Goal: Task Accomplishment & Management: Manage account settings

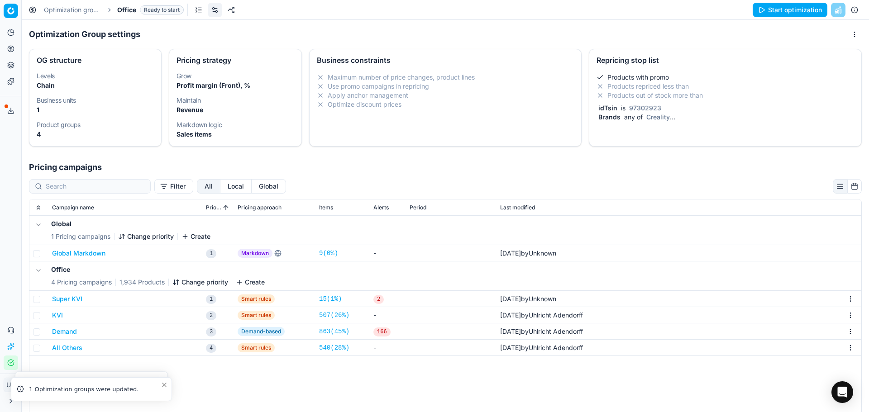
click at [596, 108] on span "idTsin" at bounding box center [607, 108] width 23 height 8
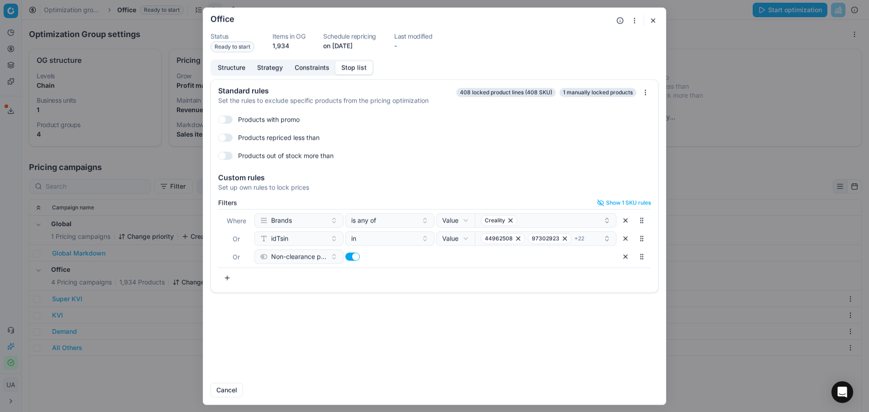
click at [758, 95] on div "Oprimization group is saving... Office Status Ready to start Items in OG 1,934 …" at bounding box center [434, 206] width 869 height 412
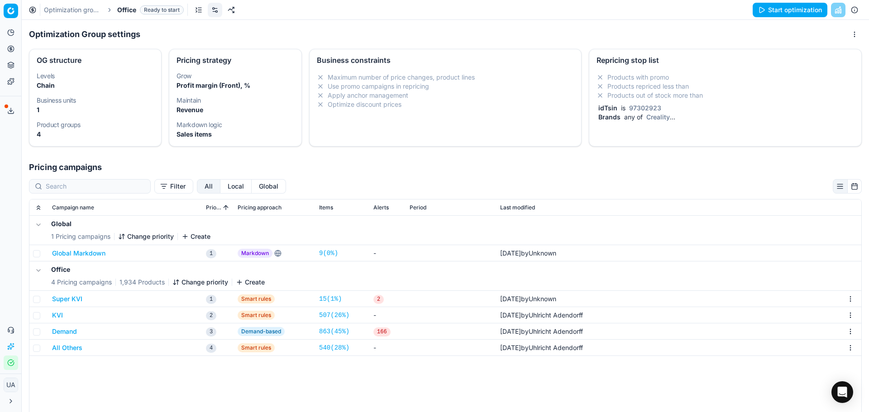
click at [680, 105] on div "idTsin is 97302923" at bounding box center [723, 108] width 254 height 9
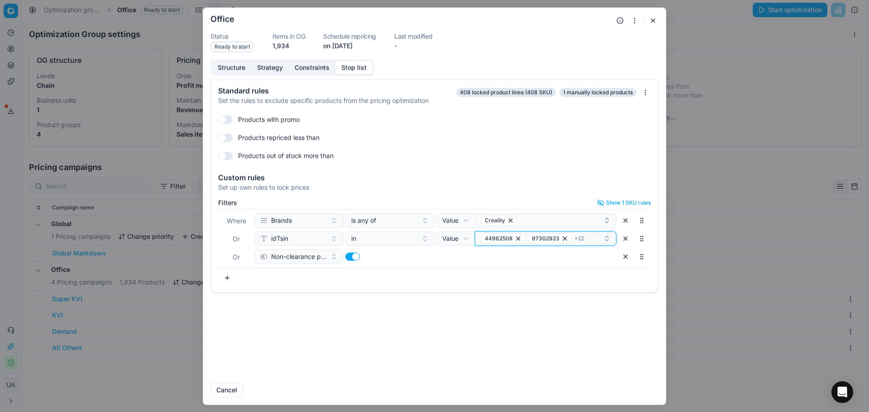
click at [587, 239] on div "44962508 97302923 + 22" at bounding box center [541, 238] width 123 height 11
drag, startPoint x: 570, startPoint y: 272, endPoint x: 591, endPoint y: 271, distance: 21.3
click at [573, 271] on div "51133619" at bounding box center [546, 273] width 138 height 14
click at [563, 258] on input "51133619" at bounding box center [551, 256] width 119 height 18
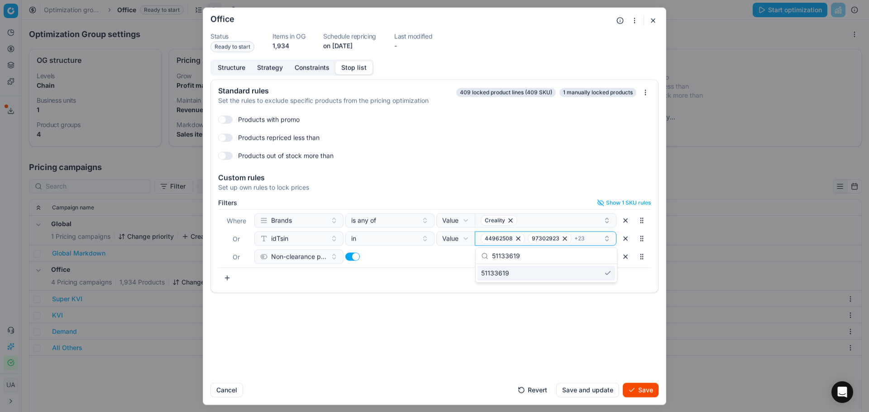
paste input "100558347"
drag, startPoint x: 556, startPoint y: 274, endPoint x: 703, endPoint y: 286, distance: 146.6
click at [558, 273] on div "100558347" at bounding box center [546, 273] width 138 height 14
click at [517, 253] on input "100558347" at bounding box center [551, 256] width 119 height 18
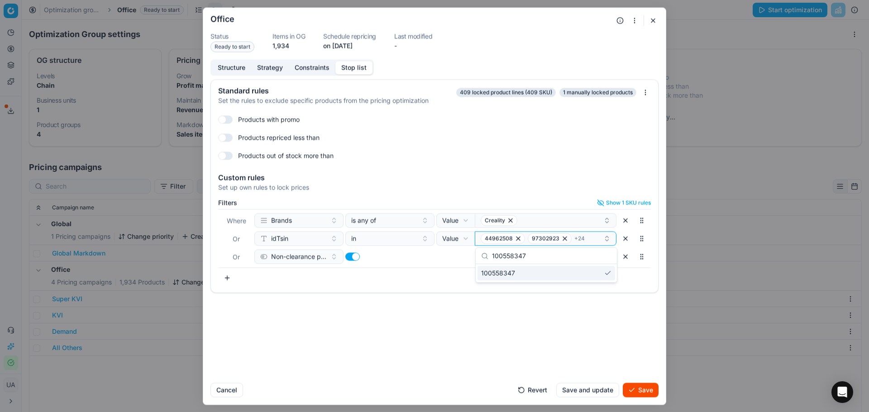
paste input "46654042"
click at [533, 278] on div "46654042" at bounding box center [546, 273] width 138 height 14
click at [499, 258] on input "46654042" at bounding box center [551, 256] width 119 height 18
paste input "91927317"
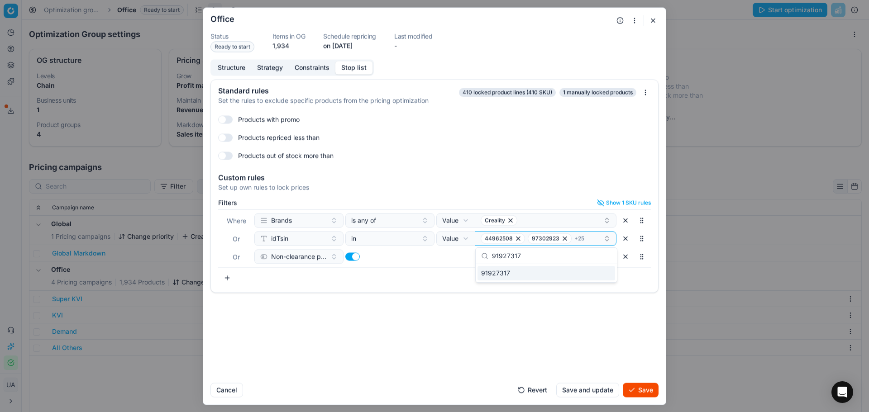
type input "91927317"
click at [520, 275] on div "91927317" at bounding box center [546, 273] width 138 height 14
click at [593, 383] on button "Save and update" at bounding box center [587, 390] width 63 height 14
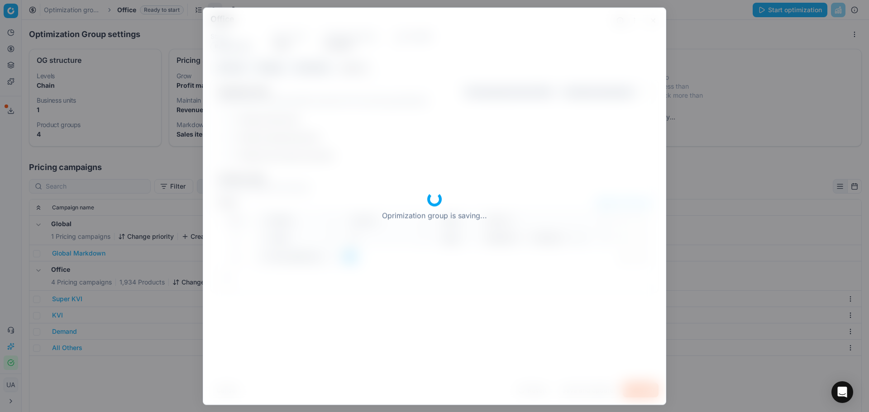
click at [590, 391] on div "Oprimization group is saving..." at bounding box center [434, 206] width 462 height 397
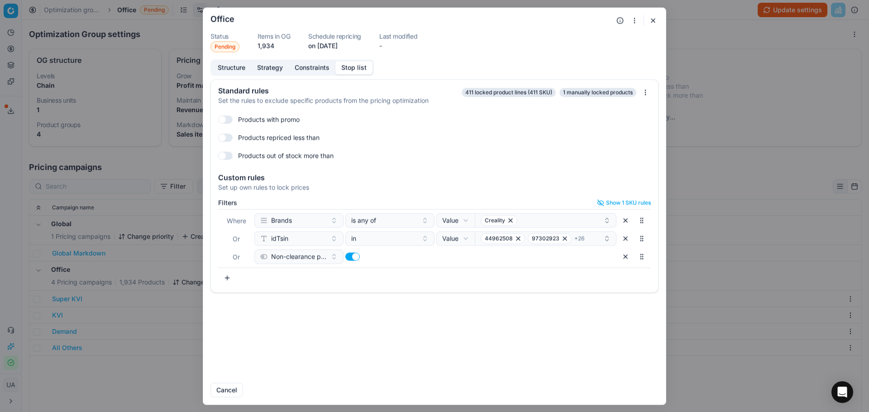
drag, startPoint x: 672, startPoint y: 17, endPoint x: 745, endPoint y: 5, distance: 73.3
click at [672, 17] on div "Oprimization group is saving... Office Status Pending Items in OG 1,934 Schedul…" at bounding box center [434, 206] width 869 height 412
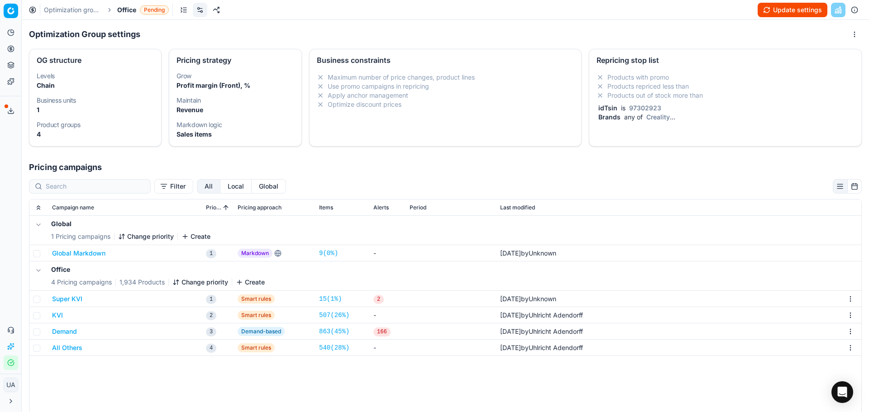
click at [786, 8] on button "Update settings" at bounding box center [792, 10] width 70 height 14
click at [793, 5] on button "Start optimization" at bounding box center [789, 10] width 75 height 14
click at [788, 5] on button "Stop and cancel" at bounding box center [792, 10] width 70 height 14
click at [790, 14] on button "Stop and cancel" at bounding box center [792, 10] width 70 height 14
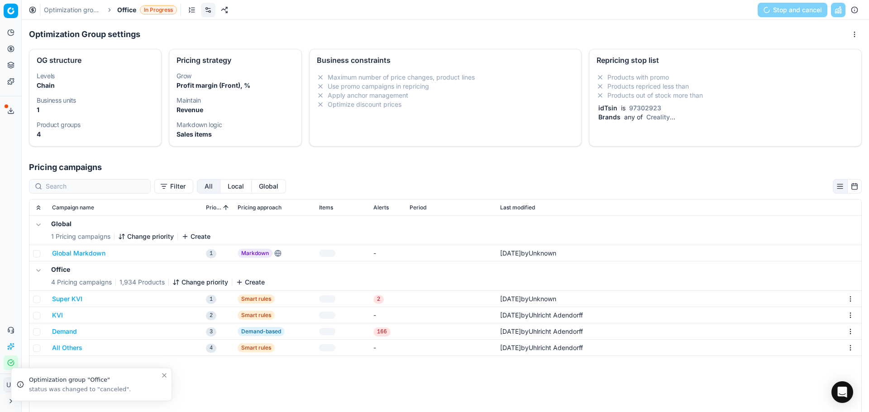
drag, startPoint x: 743, startPoint y: 39, endPoint x: 752, endPoint y: 31, distance: 12.5
click at [743, 39] on div "Optimization Group settings" at bounding box center [445, 34] width 832 height 14
click at [763, 12] on button "Stop and cancel" at bounding box center [792, 10] width 70 height 14
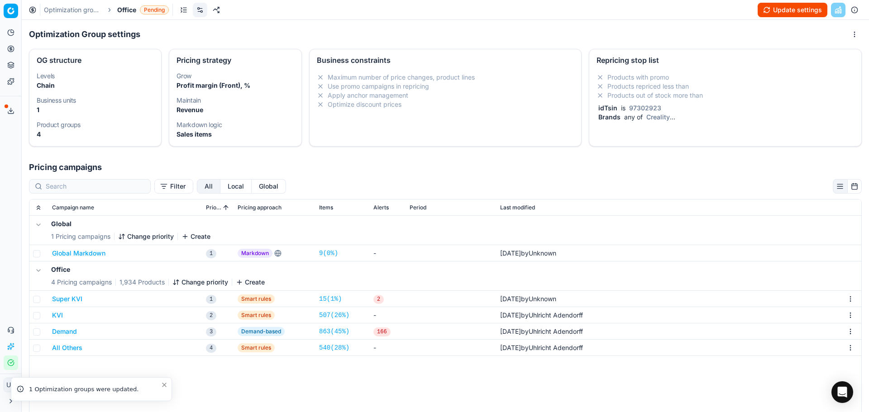
click at [121, 15] on div "Optimization groups Office Pending Update settings" at bounding box center [445, 10] width 847 height 20
click at [124, 9] on span "Office" at bounding box center [126, 9] width 19 height 9
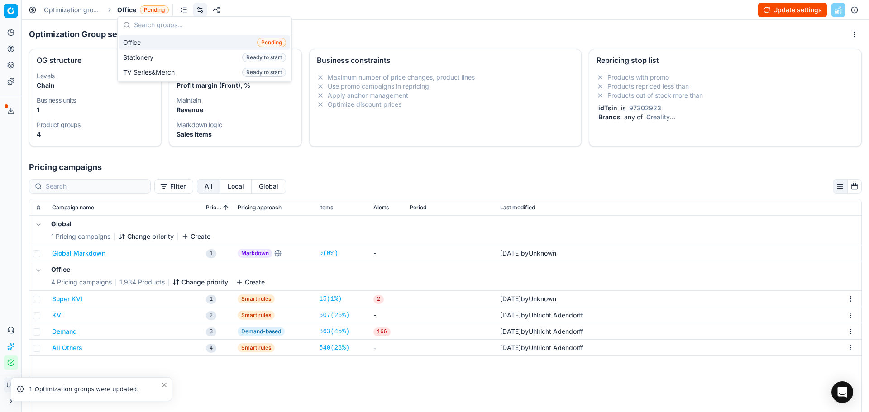
click at [764, 13] on button "Update settings" at bounding box center [792, 10] width 70 height 14
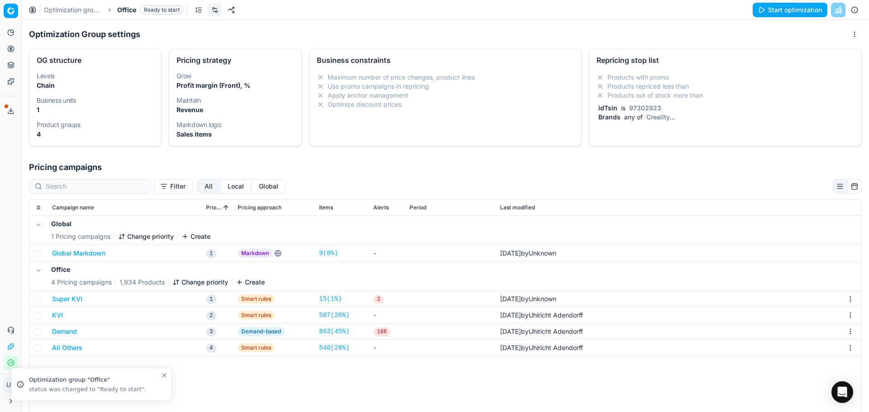
drag, startPoint x: 816, startPoint y: 7, endPoint x: 730, endPoint y: 7, distance: 85.9
click at [815, 8] on button "Start optimization" at bounding box center [789, 10] width 75 height 14
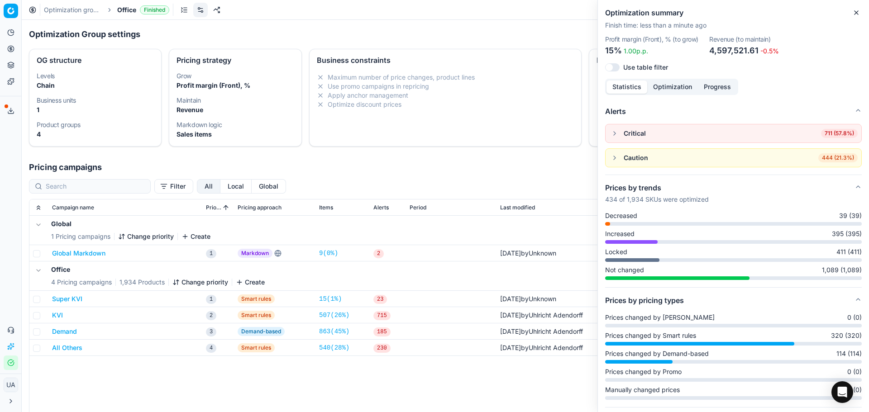
click at [624, 251] on span "Locked" at bounding box center [616, 251] width 22 height 9
click at [839, 252] on span "411 (411)" at bounding box center [848, 251] width 25 height 9
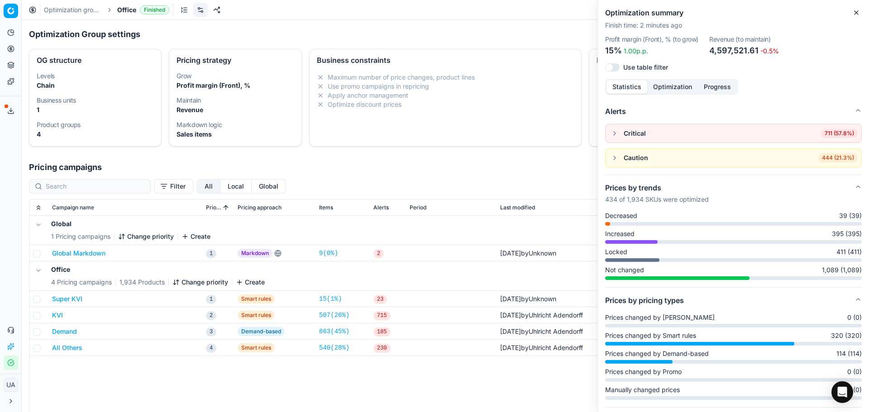
click at [618, 253] on span "Locked" at bounding box center [616, 251] width 22 height 9
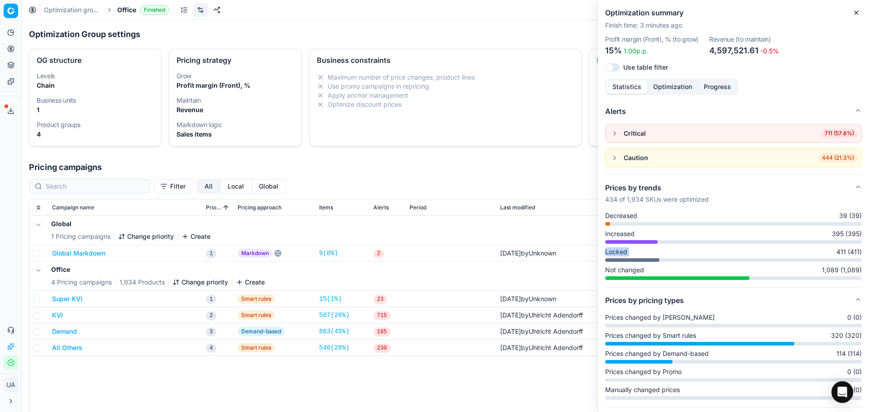
click at [618, 253] on span "Locked" at bounding box center [616, 251] width 22 height 9
drag, startPoint x: 623, startPoint y: 269, endPoint x: 627, endPoint y: 275, distance: 6.5
click at [626, 269] on span "Not changed" at bounding box center [624, 270] width 39 height 9
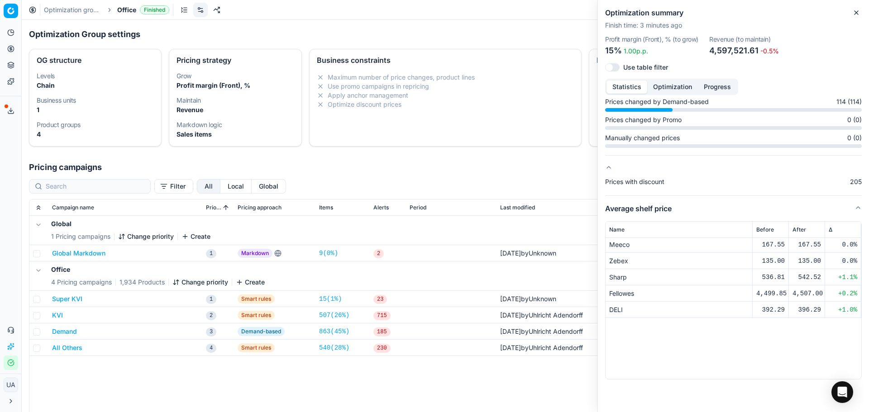
scroll to position [407, 0]
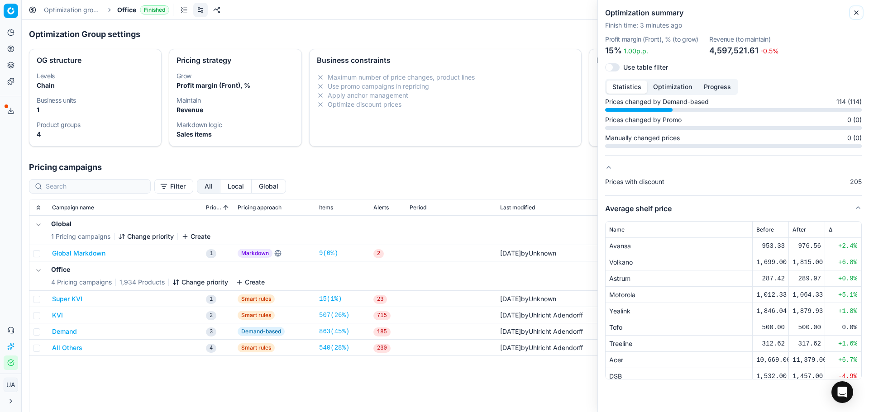
click at [855, 15] on icon "button" at bounding box center [855, 12] width 7 height 7
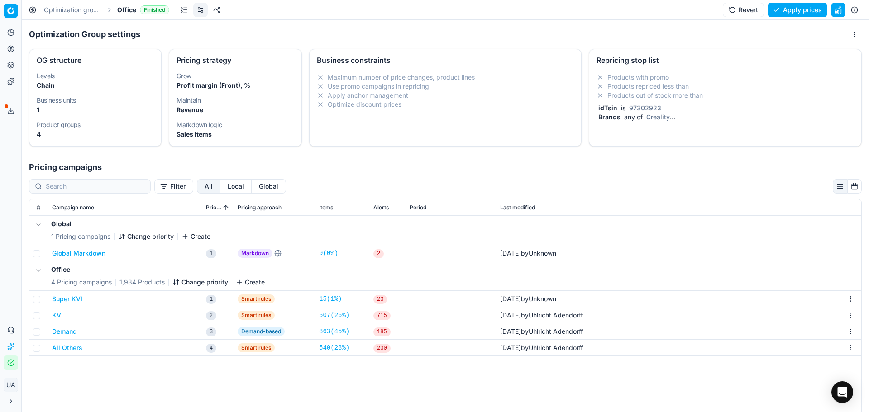
drag, startPoint x: 789, startPoint y: 8, endPoint x: 781, endPoint y: 6, distance: 7.9
click at [788, 8] on button "Apply prices" at bounding box center [797, 10] width 60 height 14
